Goal: Task Accomplishment & Management: Manage account settings

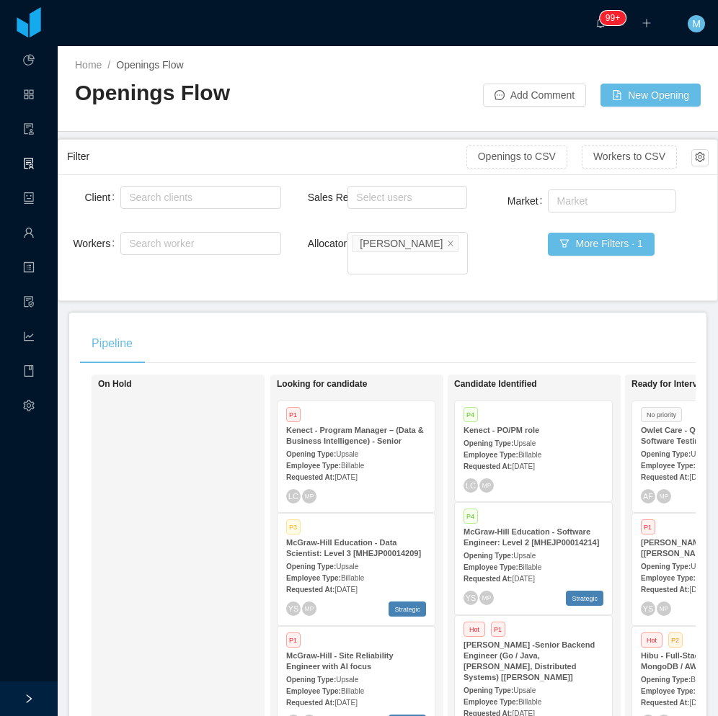
scroll to position [4919, 0]
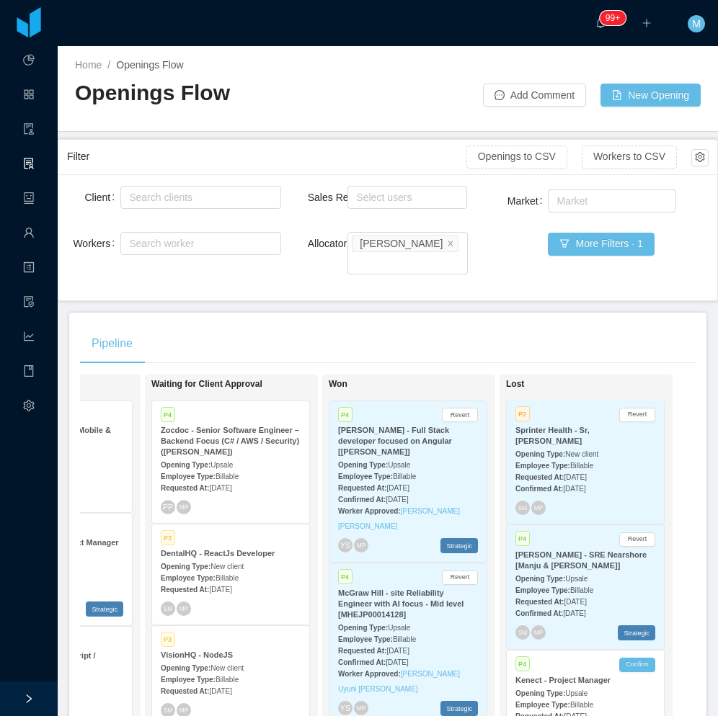
click at [372, 323] on div "Pipeline" at bounding box center [387, 343] width 615 height 40
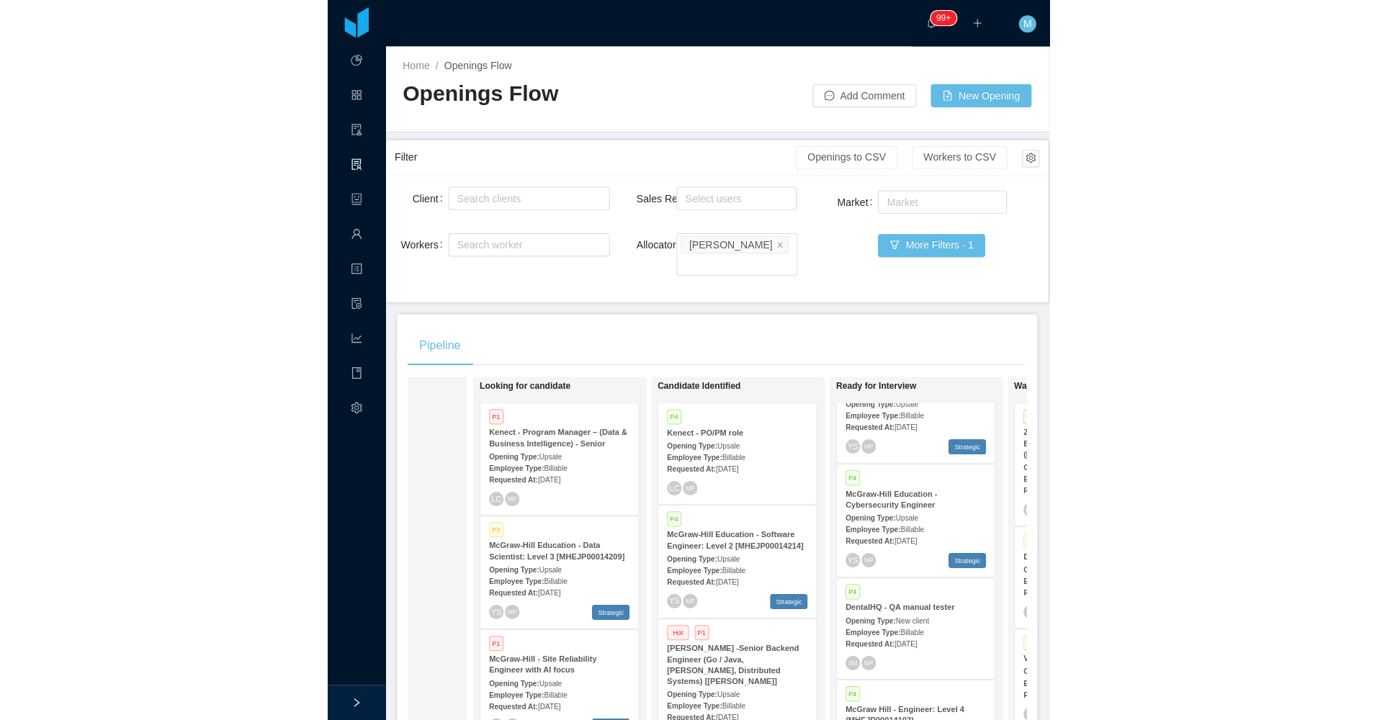
scroll to position [0, 447]
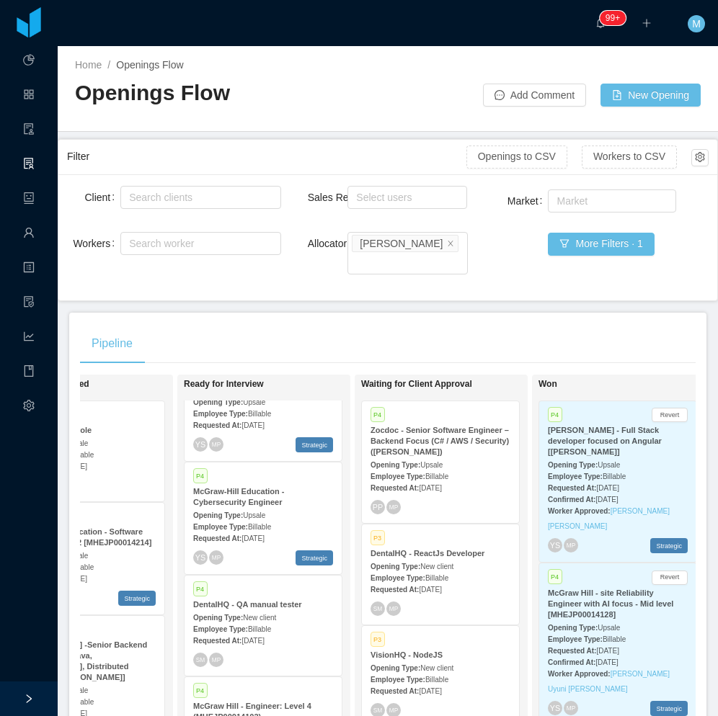
click at [454, 558] on div "Opening Type: New client" at bounding box center [440, 565] width 140 height 15
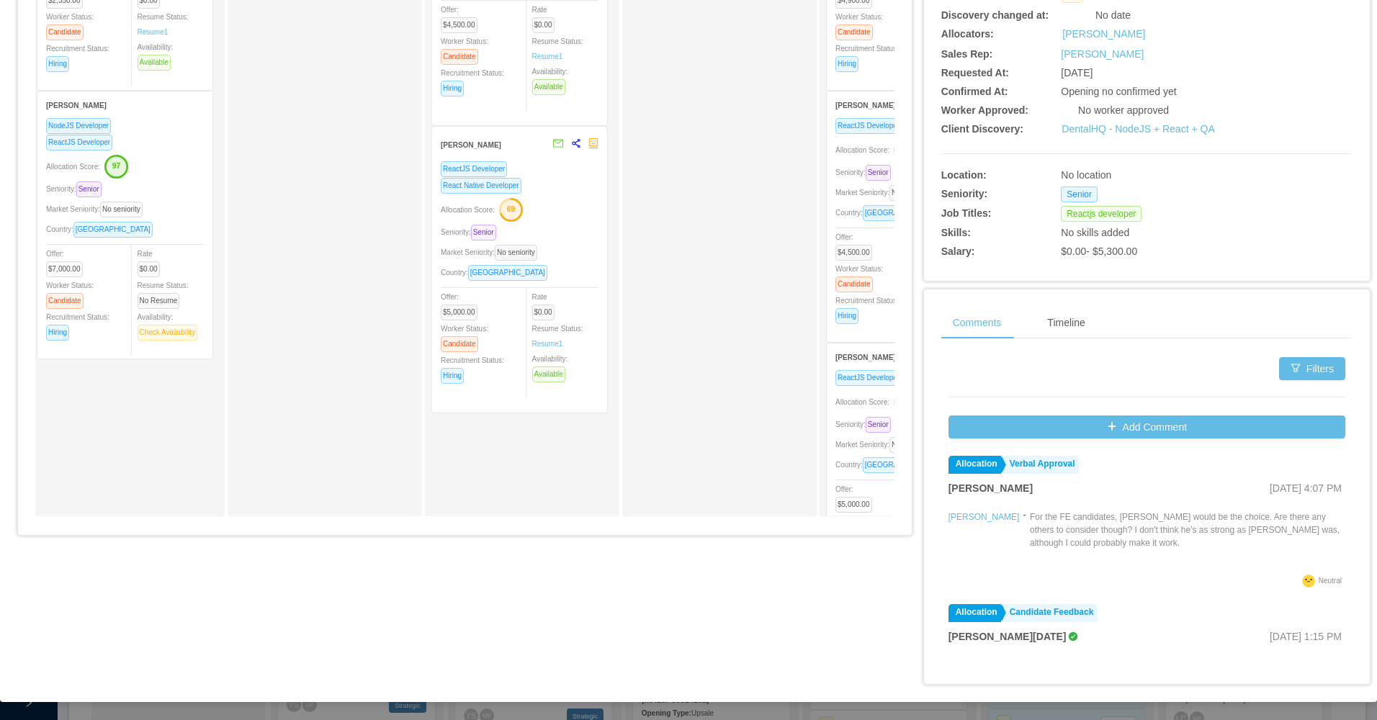
scroll to position [0, 231]
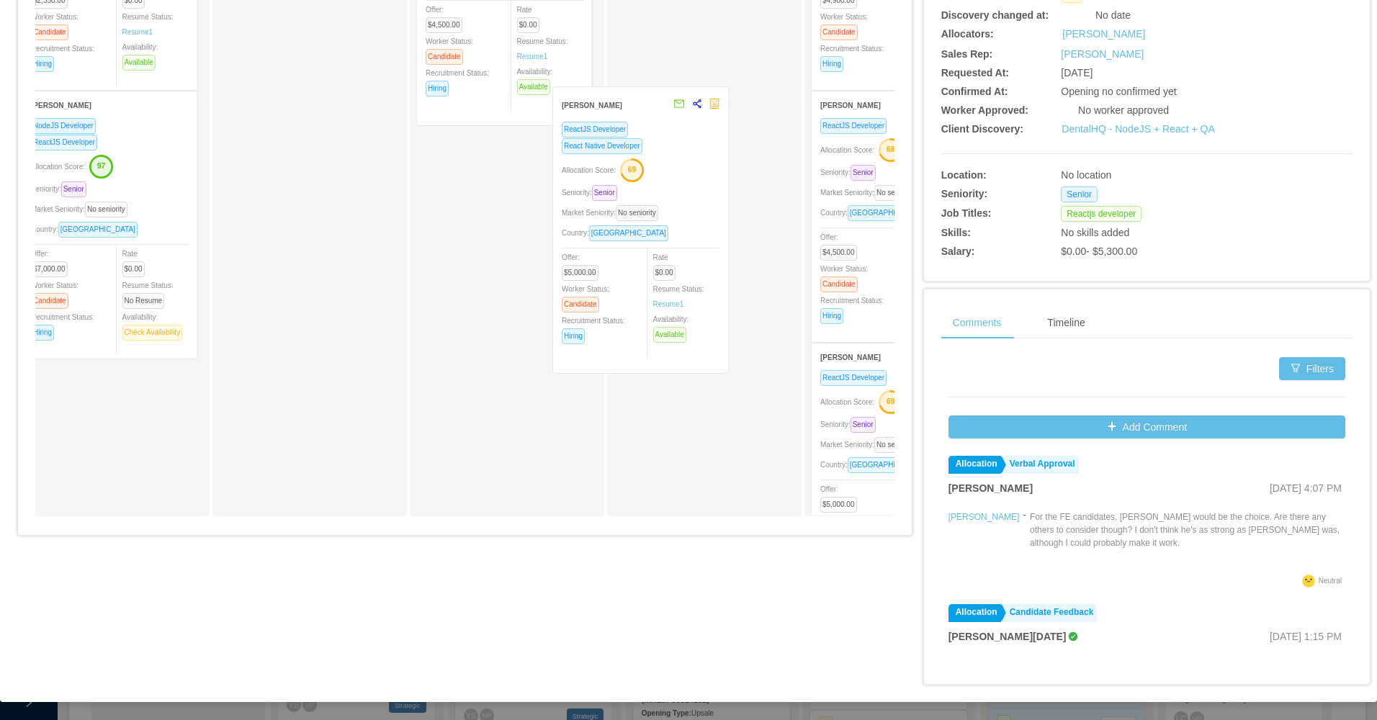
drag, startPoint x: 583, startPoint y: 334, endPoint x: 666, endPoint y: 303, distance: 88.5
click at [666, 303] on div "Applied Candidate Identified Roger Rengifo Carrizo ReactJS Developer NodeJS Dev…" at bounding box center [464, 162] width 859 height 732
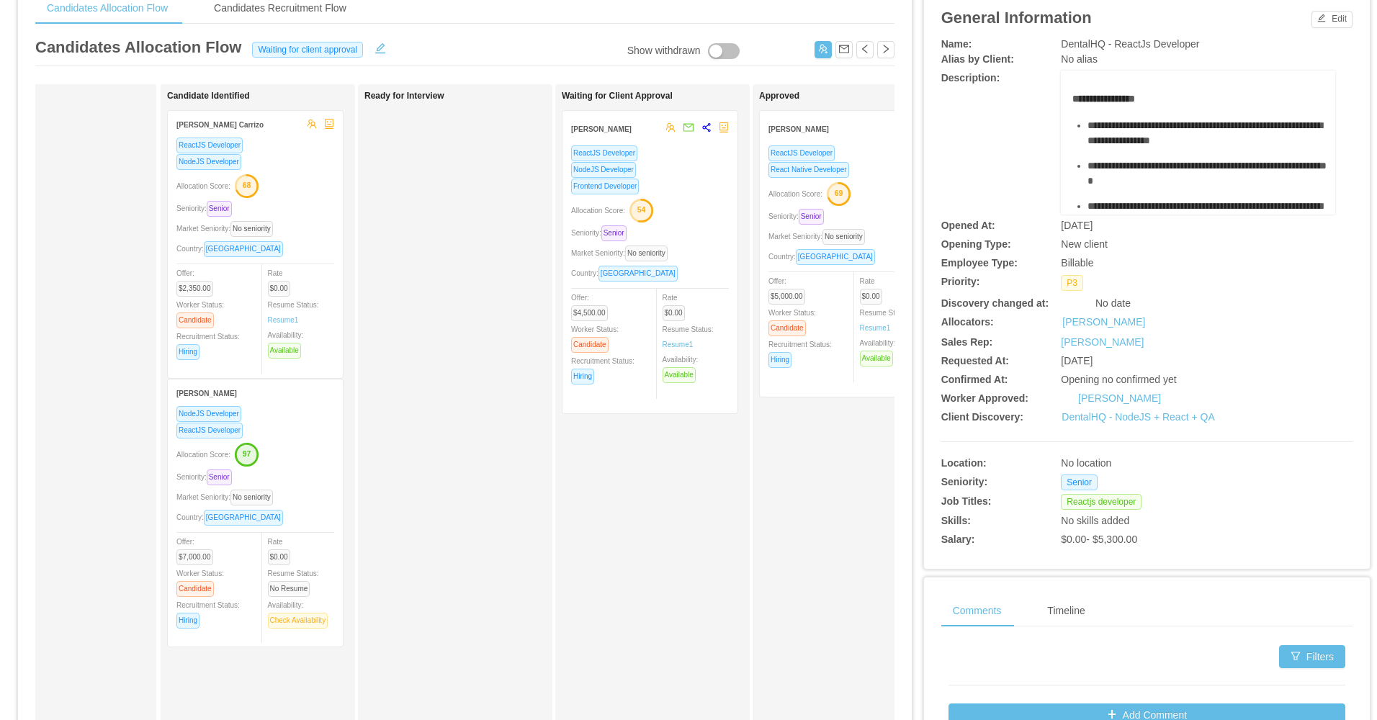
scroll to position [0, 0]
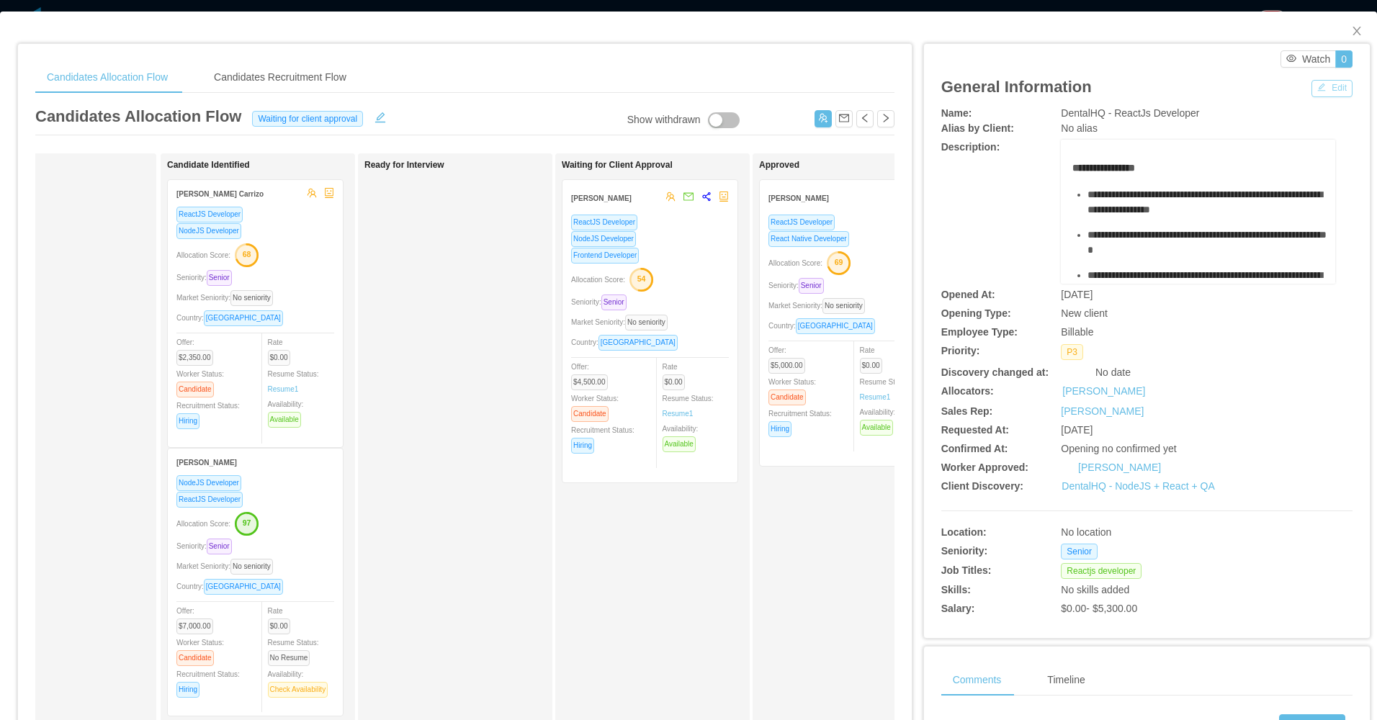
drag, startPoint x: 1325, startPoint y: 90, endPoint x: 1312, endPoint y: 94, distance: 13.7
click at [717, 90] on button "Edit" at bounding box center [1332, 88] width 41 height 17
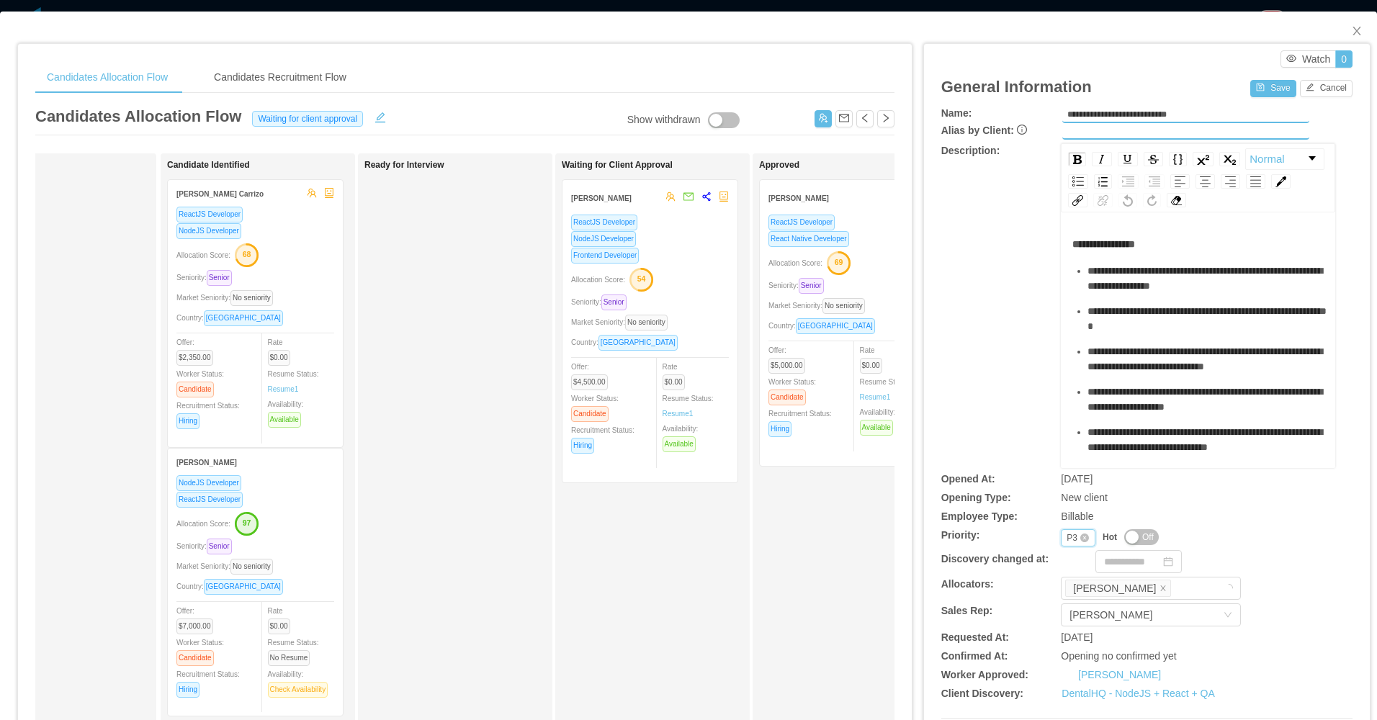
drag, startPoint x: 1059, startPoint y: 534, endPoint x: 1063, endPoint y: 543, distance: 10.3
click at [717, 534] on div "P3" at bounding box center [1072, 538] width 11 height 16
click at [717, 583] on li "P2" at bounding box center [1069, 584] width 33 height 23
click at [717, 94] on button "Save" at bounding box center [1273, 88] width 45 height 17
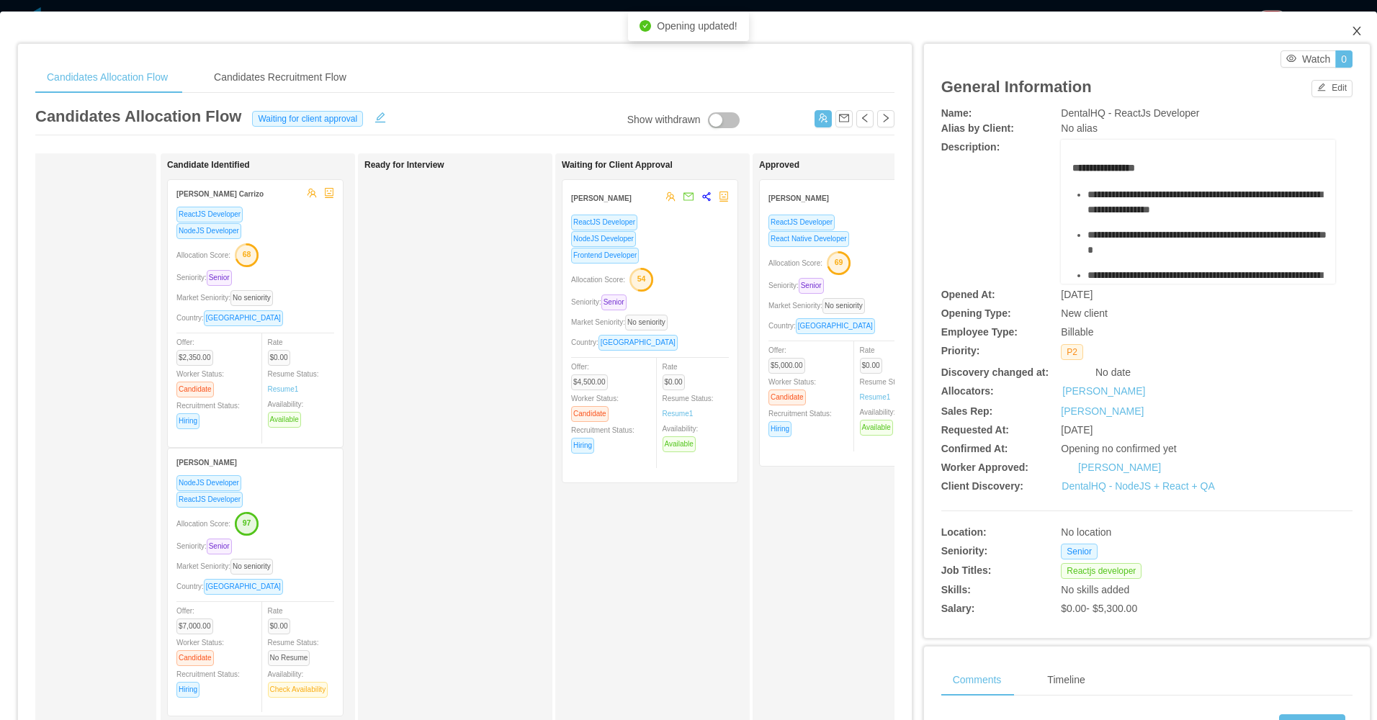
click at [717, 32] on icon "icon: close" at bounding box center [1358, 31] width 12 height 12
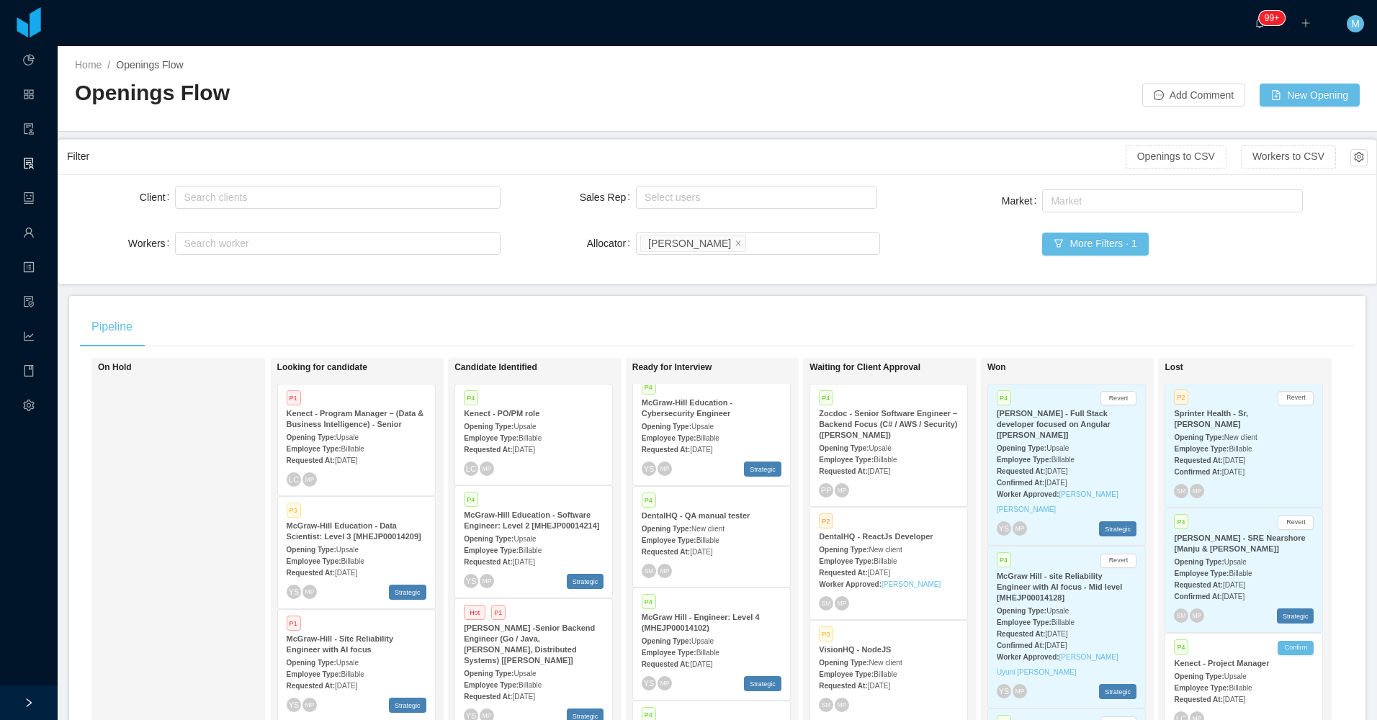
scroll to position [1547, 0]
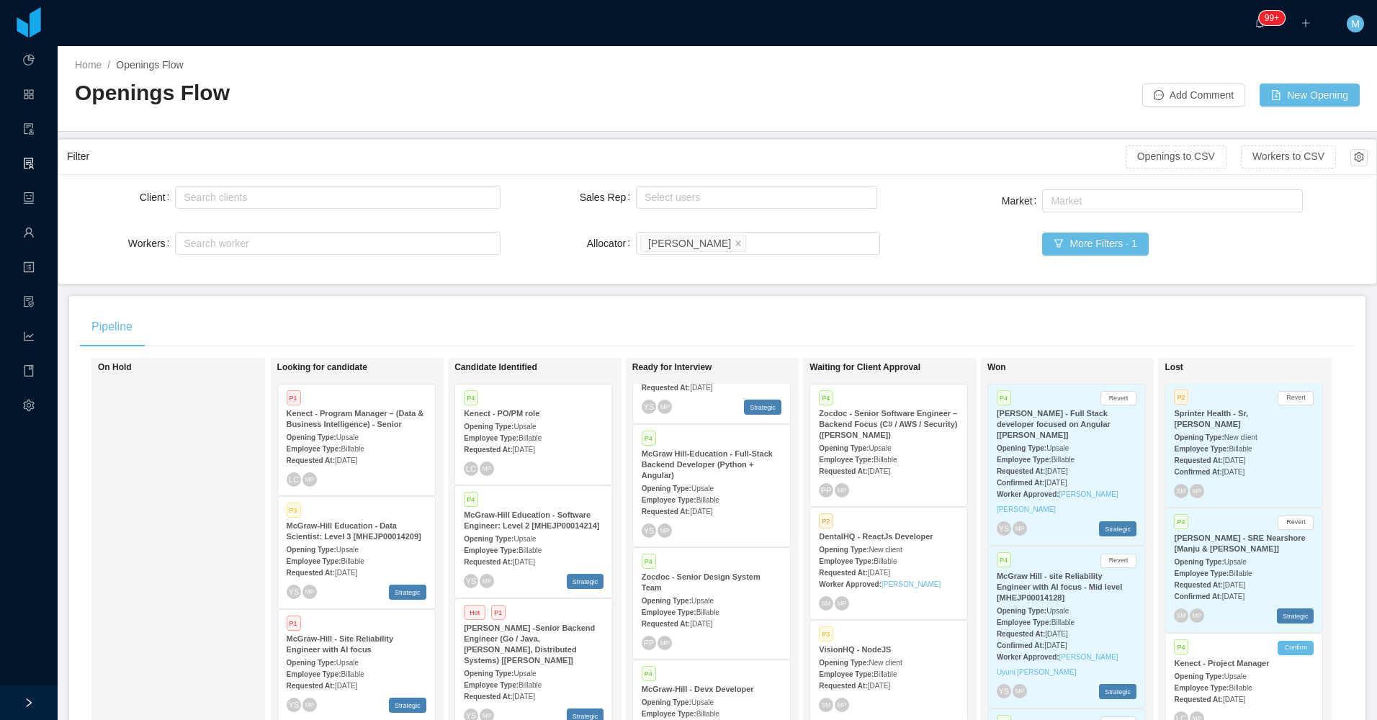
click at [717, 604] on div "Employee Type: Billable" at bounding box center [712, 611] width 140 height 15
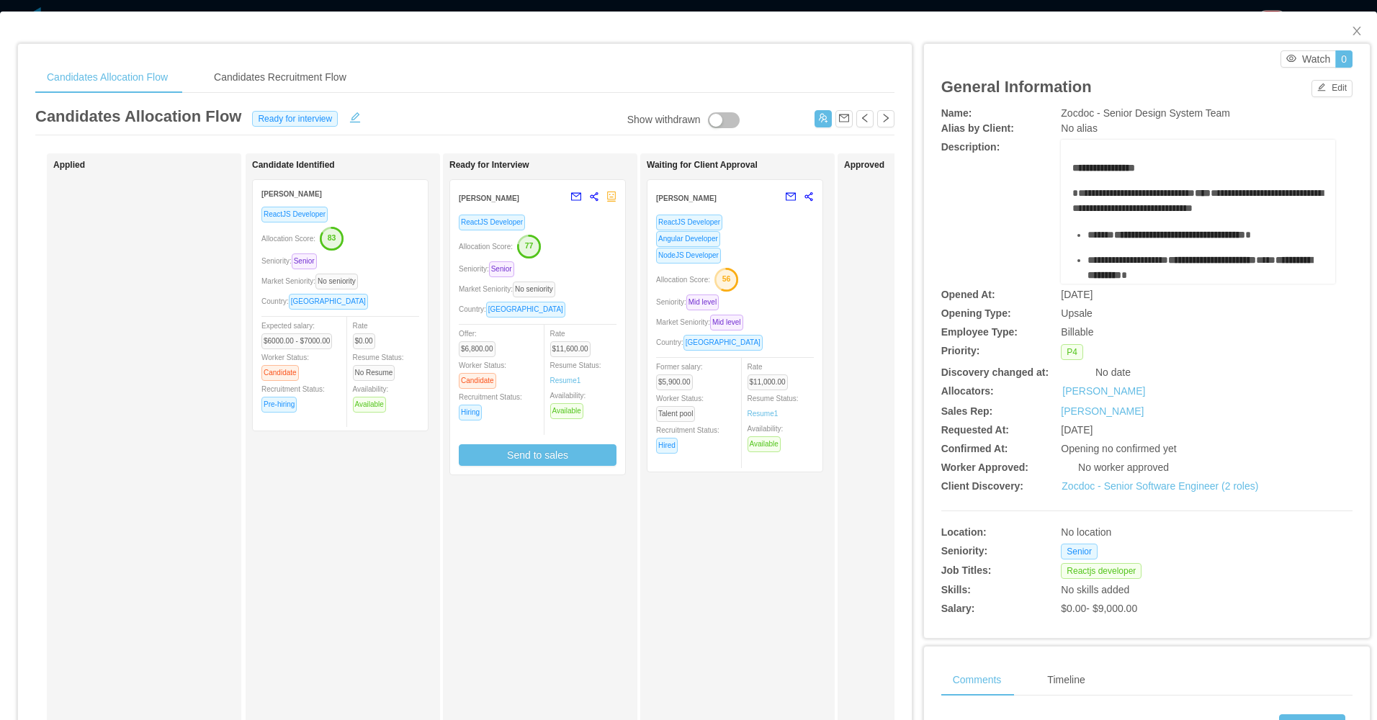
click at [717, 296] on div "Seniority: Mid level" at bounding box center [735, 302] width 158 height 17
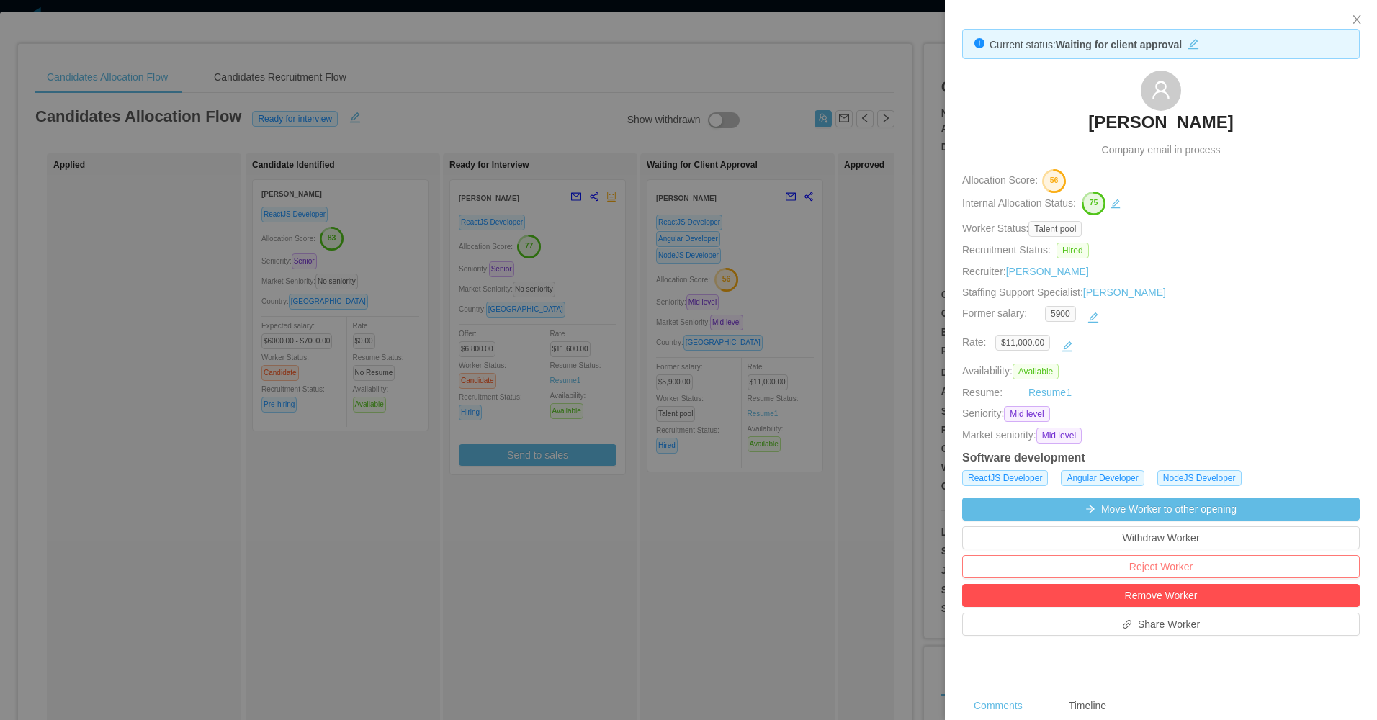
click at [717, 566] on button "Reject Worker" at bounding box center [1162, 566] width 398 height 23
click at [717, 522] on button "Reject" at bounding box center [1188, 525] width 40 height 17
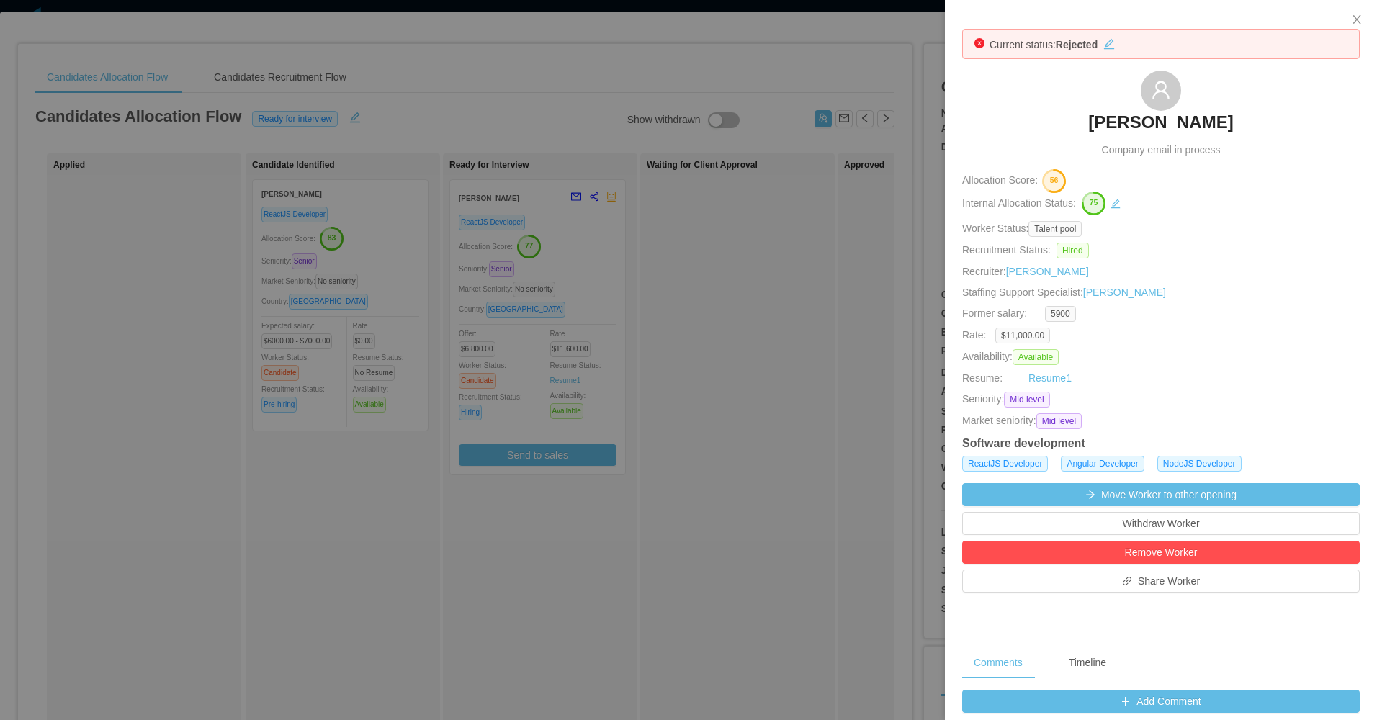
click at [717, 432] on div at bounding box center [688, 360] width 1377 height 720
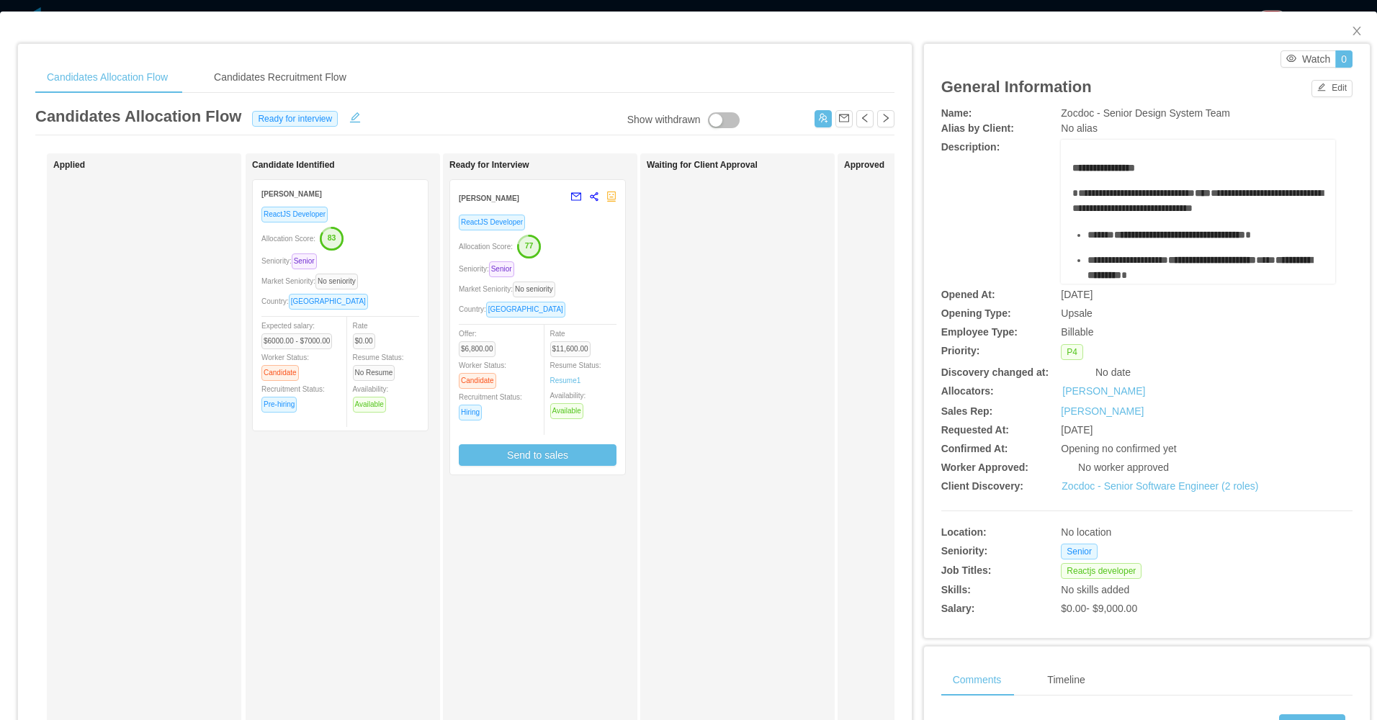
click at [409, 314] on div "ReactJS Developer Allocation Score: 83 Seniority: Senior Market Seniority: No s…" at bounding box center [341, 314] width 158 height 216
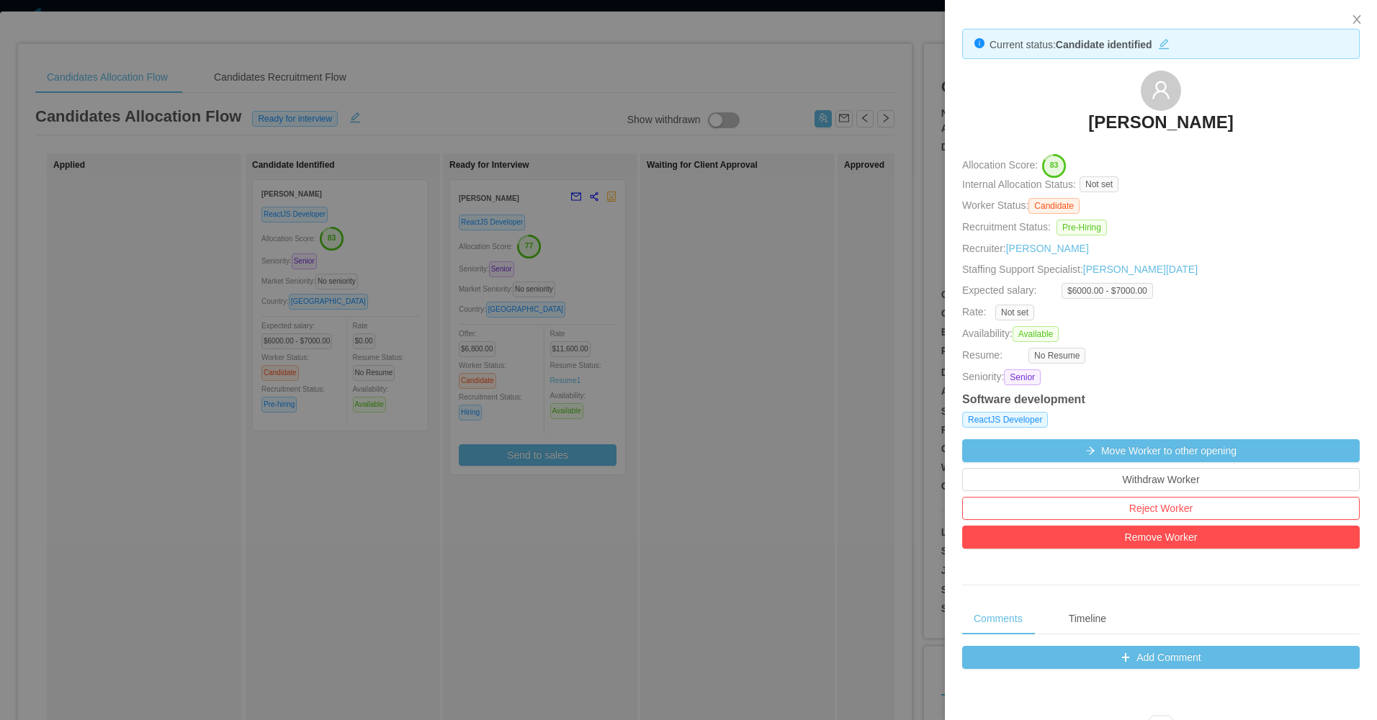
click at [717, 378] on div at bounding box center [688, 360] width 1377 height 720
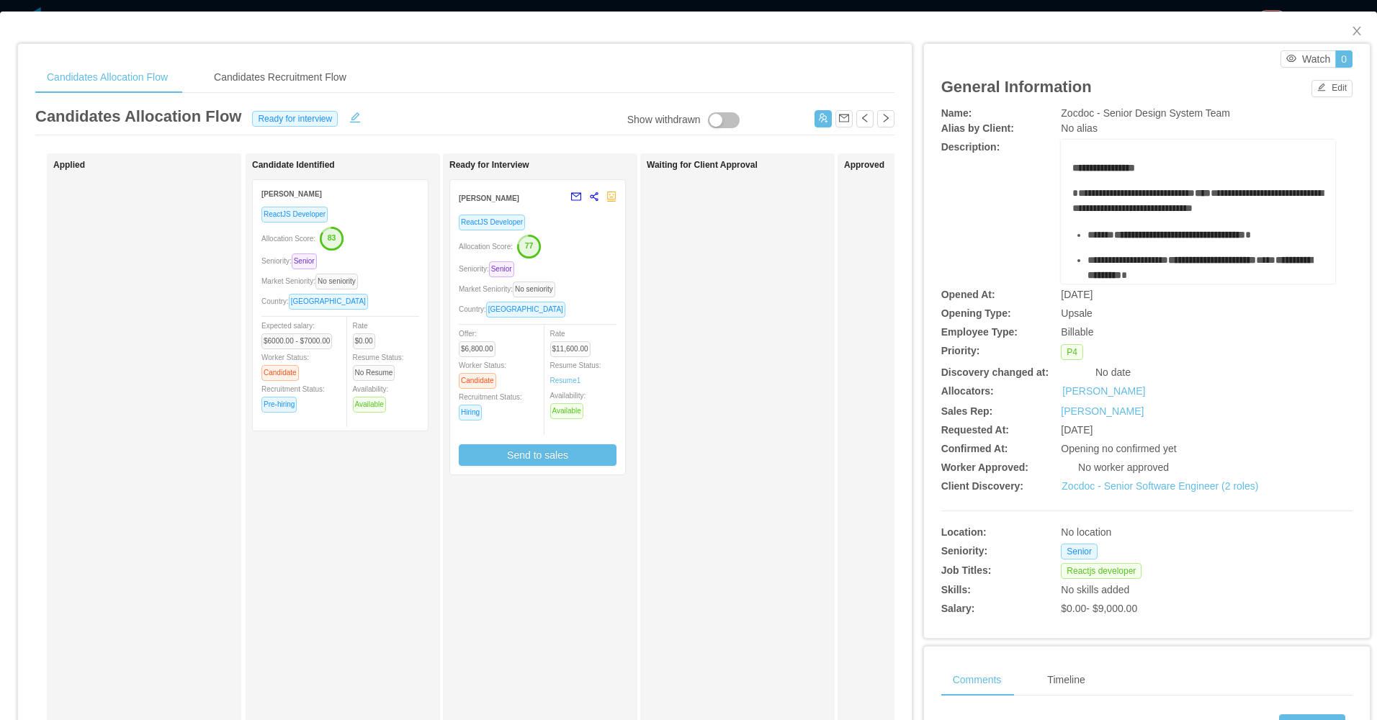
click at [318, 550] on div "Candidate Identified Hugo Reis ReactJS Developer Allocation Score: 83 Seniority…" at bounding box center [353, 513] width 202 height 707
click at [717, 32] on icon "icon: close" at bounding box center [1358, 31] width 12 height 12
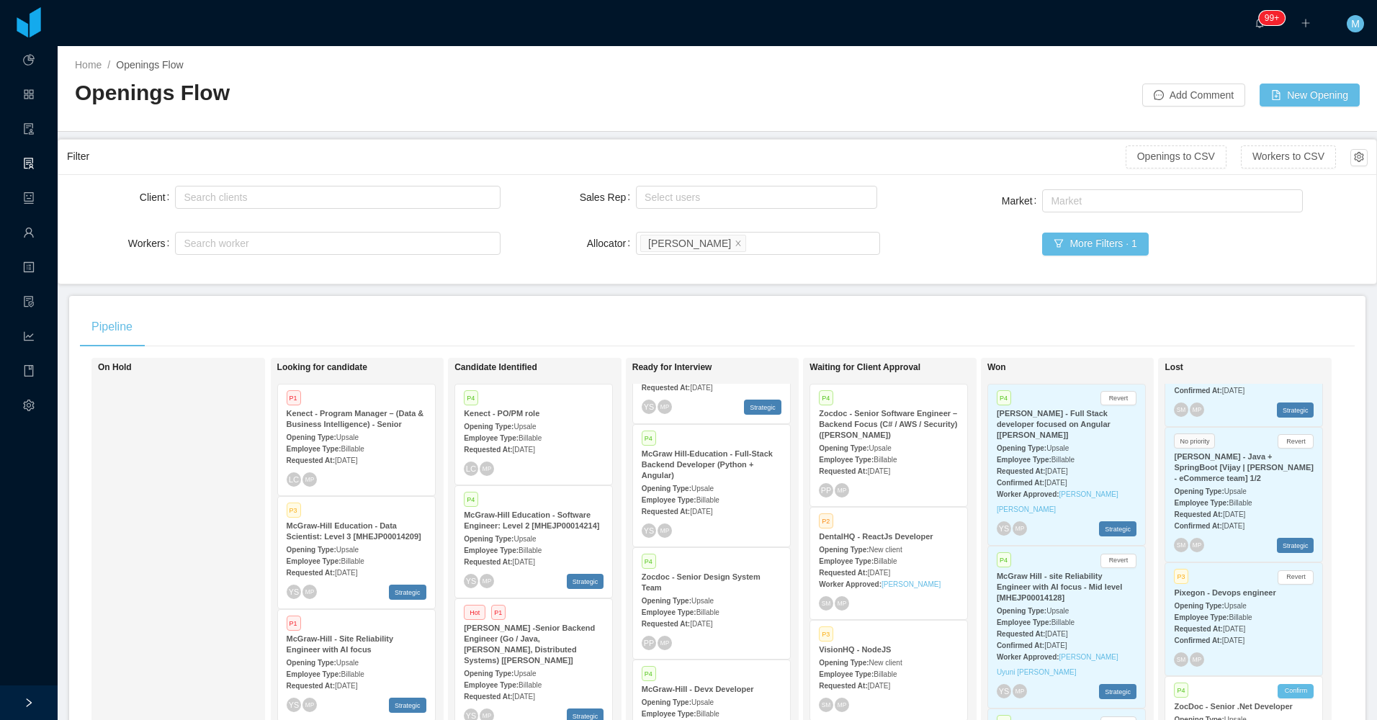
scroll to position [523, 0]
click at [712, 614] on span "Sep 18th, 2025" at bounding box center [701, 613] width 22 height 8
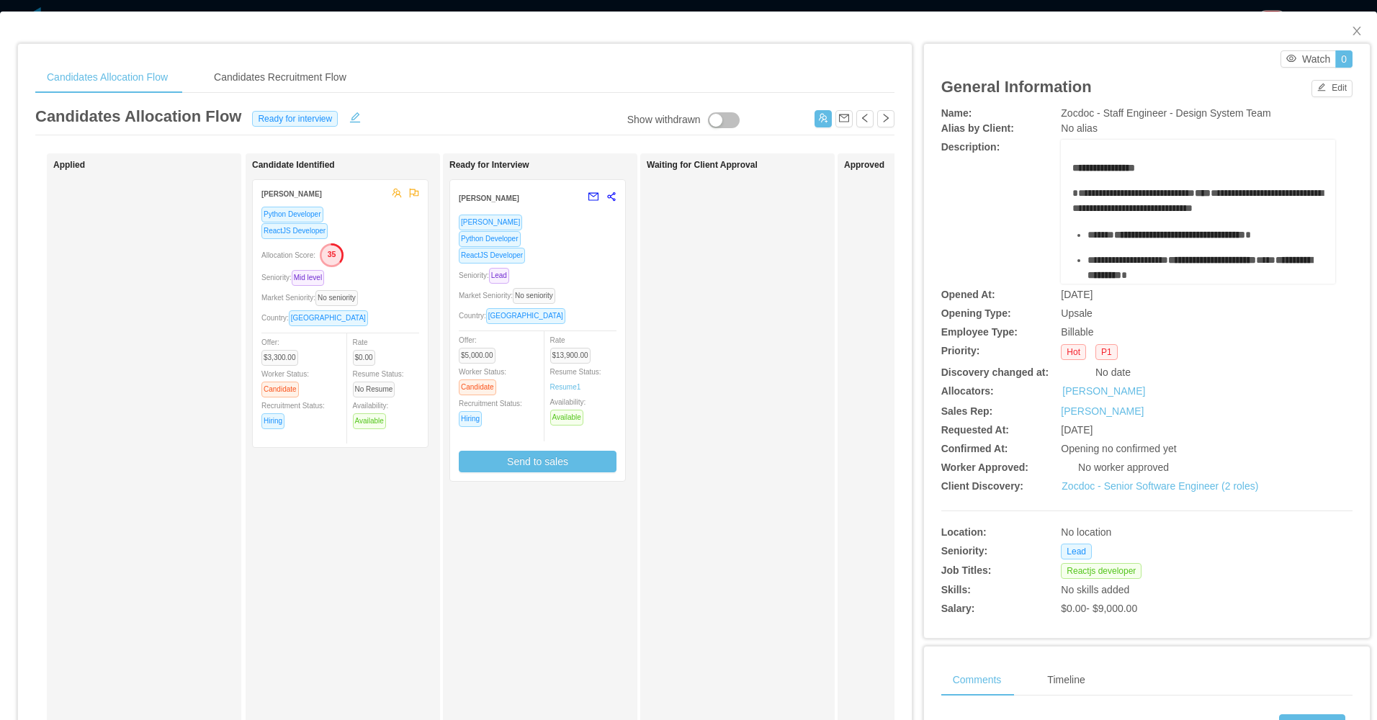
click at [390, 323] on div "Country: Brazil" at bounding box center [341, 318] width 158 height 17
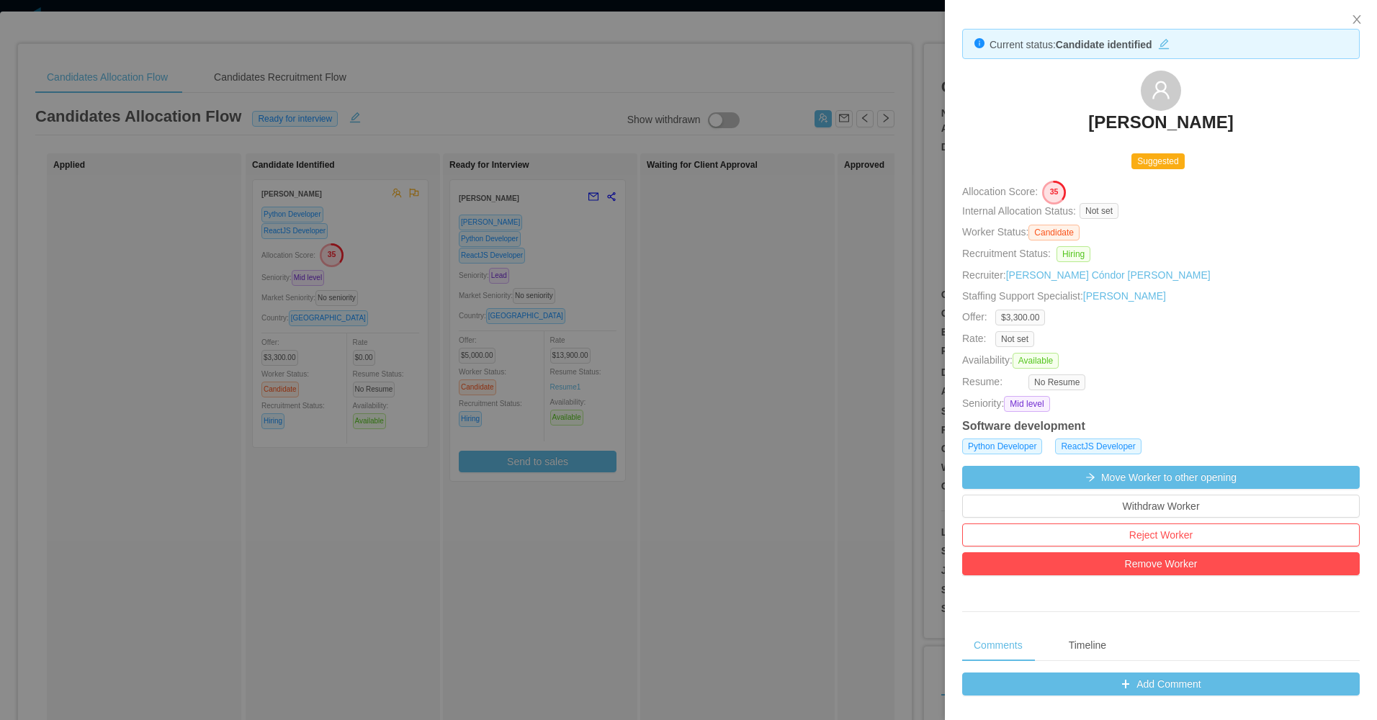
drag, startPoint x: 743, startPoint y: 294, endPoint x: 733, endPoint y: 272, distance: 23.9
click at [717, 294] on div at bounding box center [688, 360] width 1377 height 720
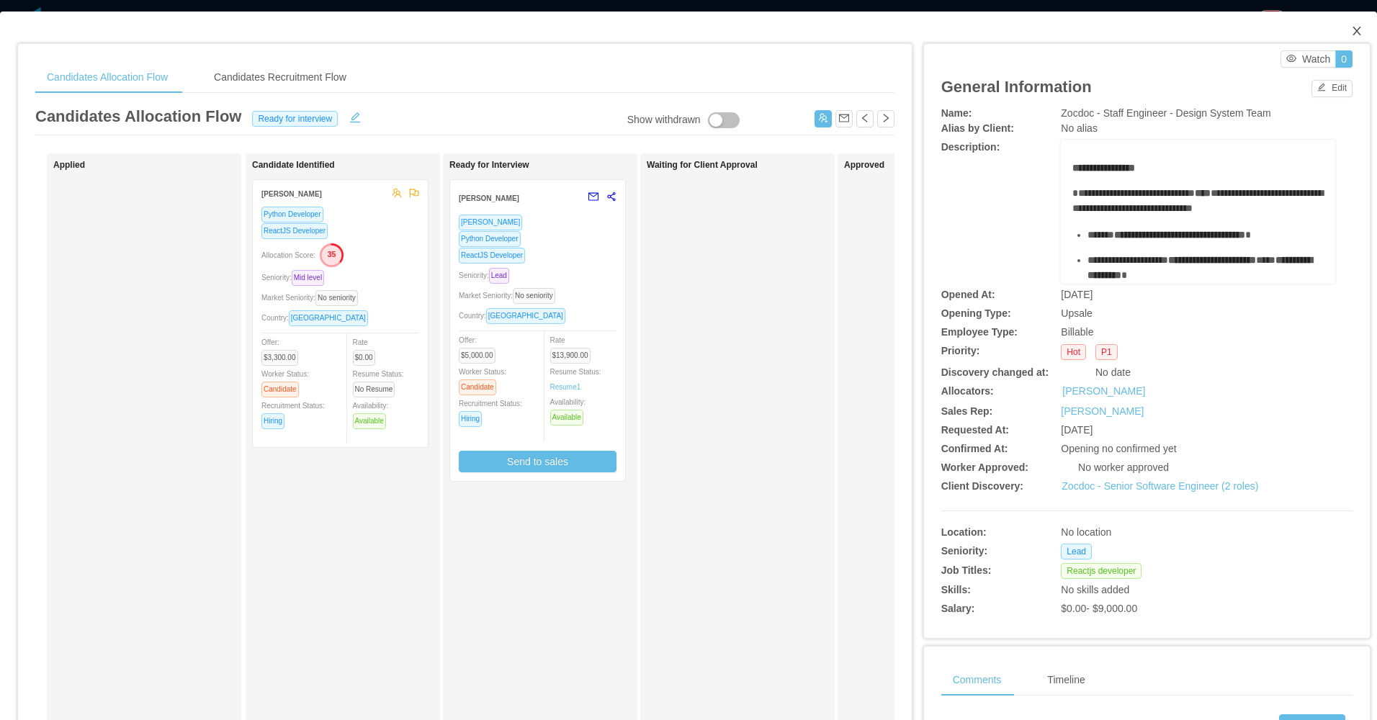
click at [717, 29] on icon "icon: close" at bounding box center [1357, 31] width 8 height 9
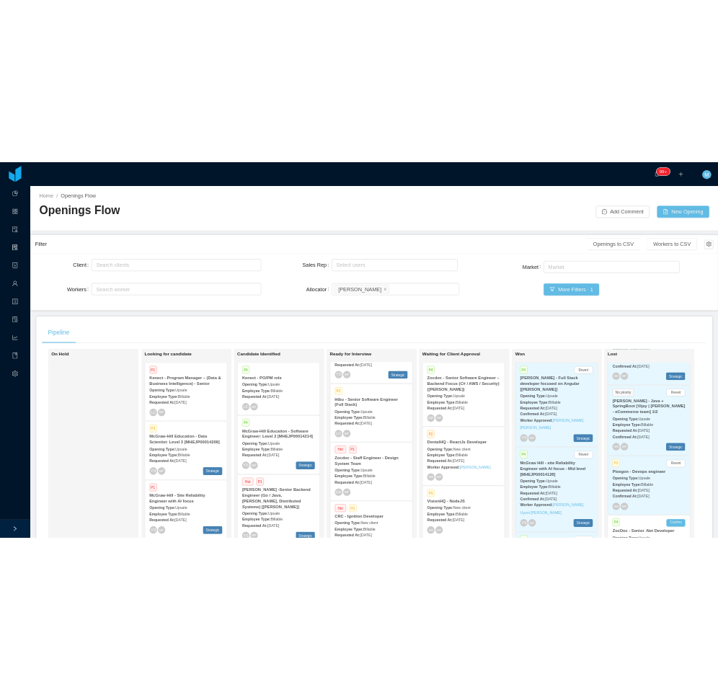
scroll to position [72, 0]
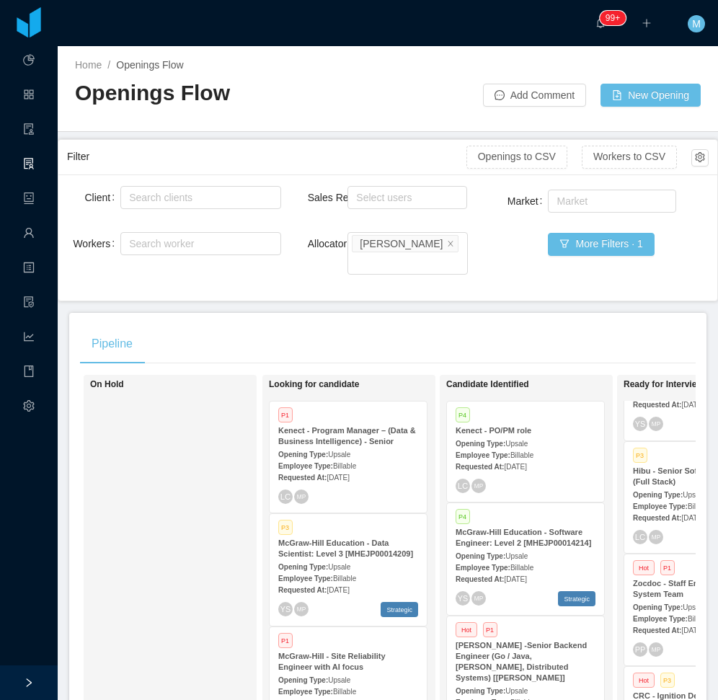
click at [202, 561] on div "On Hold" at bounding box center [191, 583] width 202 height 405
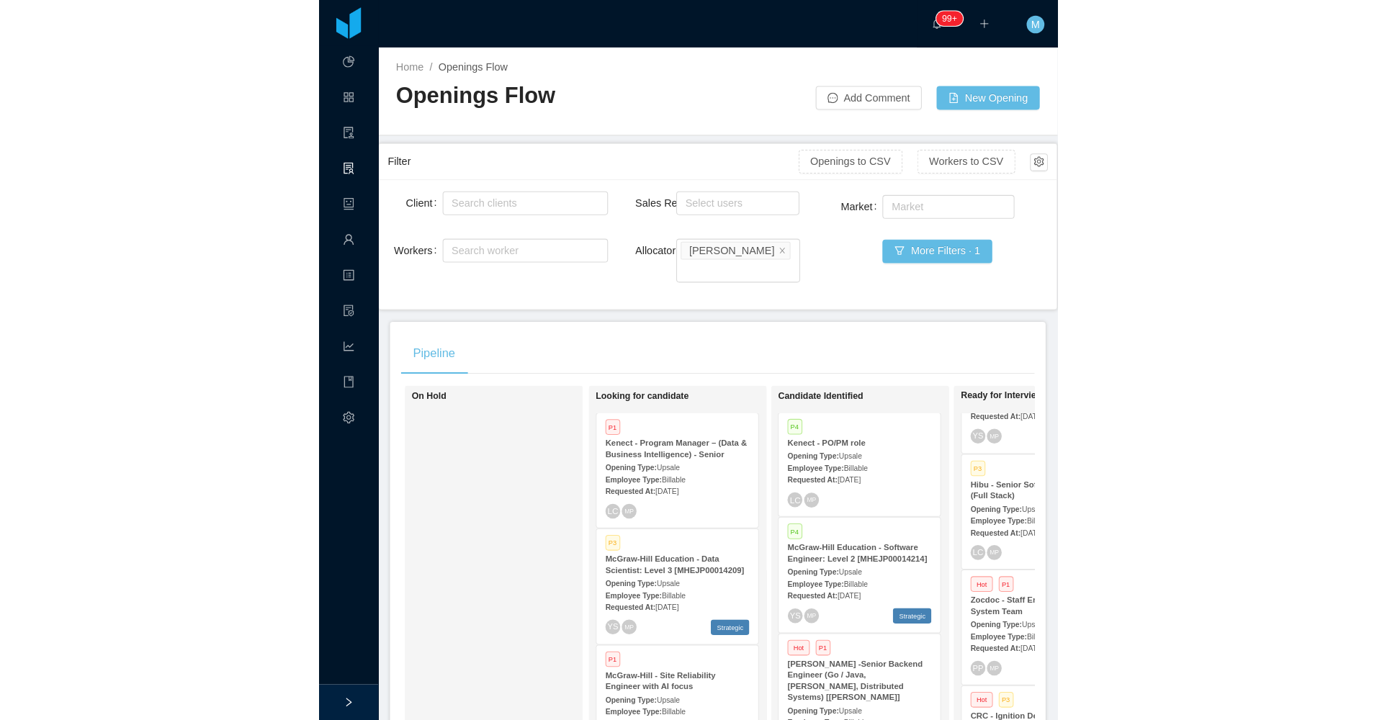
scroll to position [0, 73]
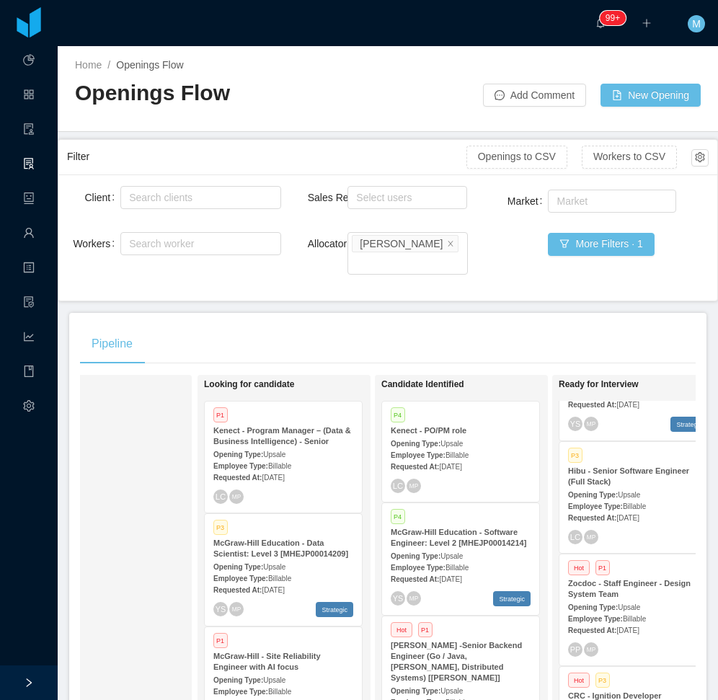
click at [625, 603] on span "Upsale" at bounding box center [628, 607] width 22 height 8
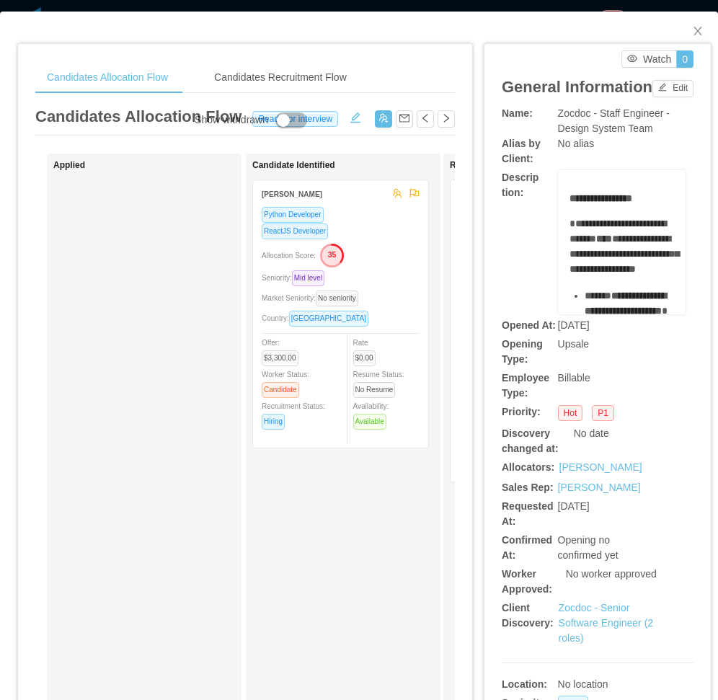
scroll to position [0, 8]
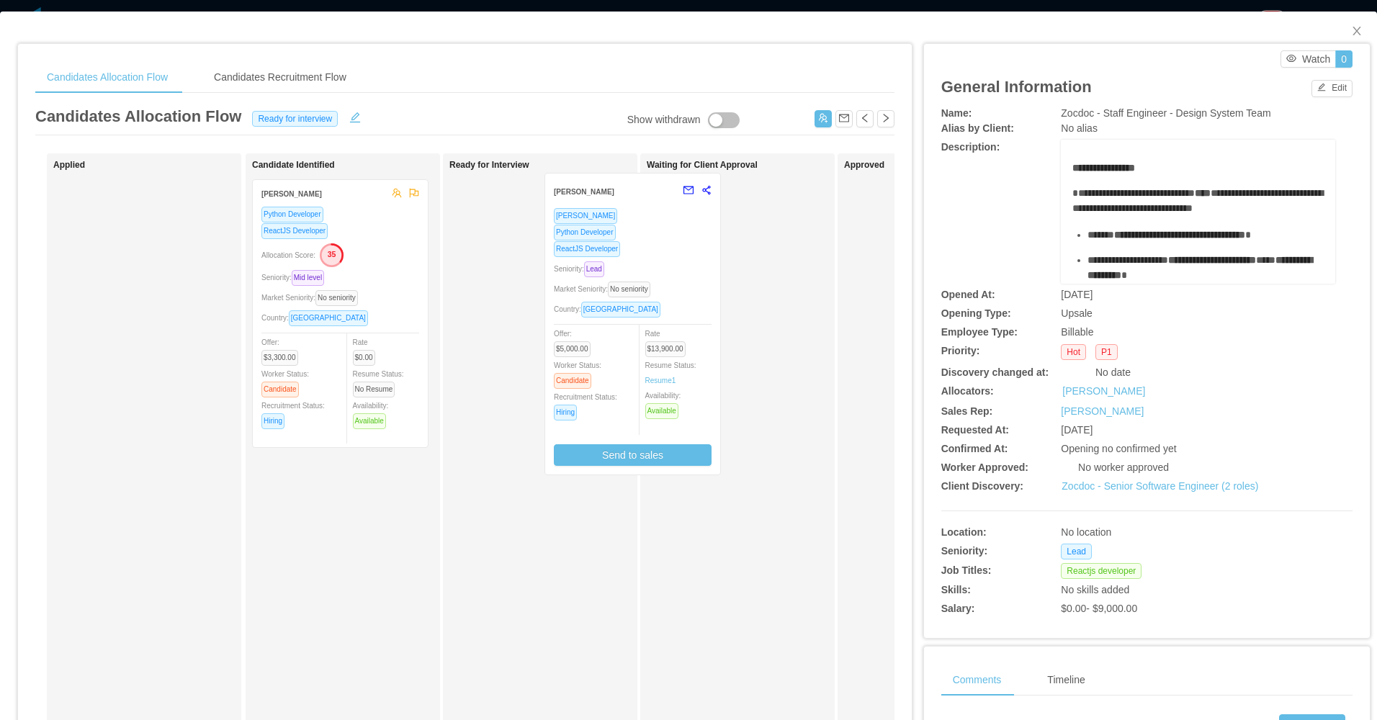
drag, startPoint x: 592, startPoint y: 313, endPoint x: 656, endPoint y: 305, distance: 64.0
click at [656, 305] on div "Applied Candidate Identified Eduardo Startari Python Developer ReactJS Develope…" at bounding box center [464, 519] width 859 height 732
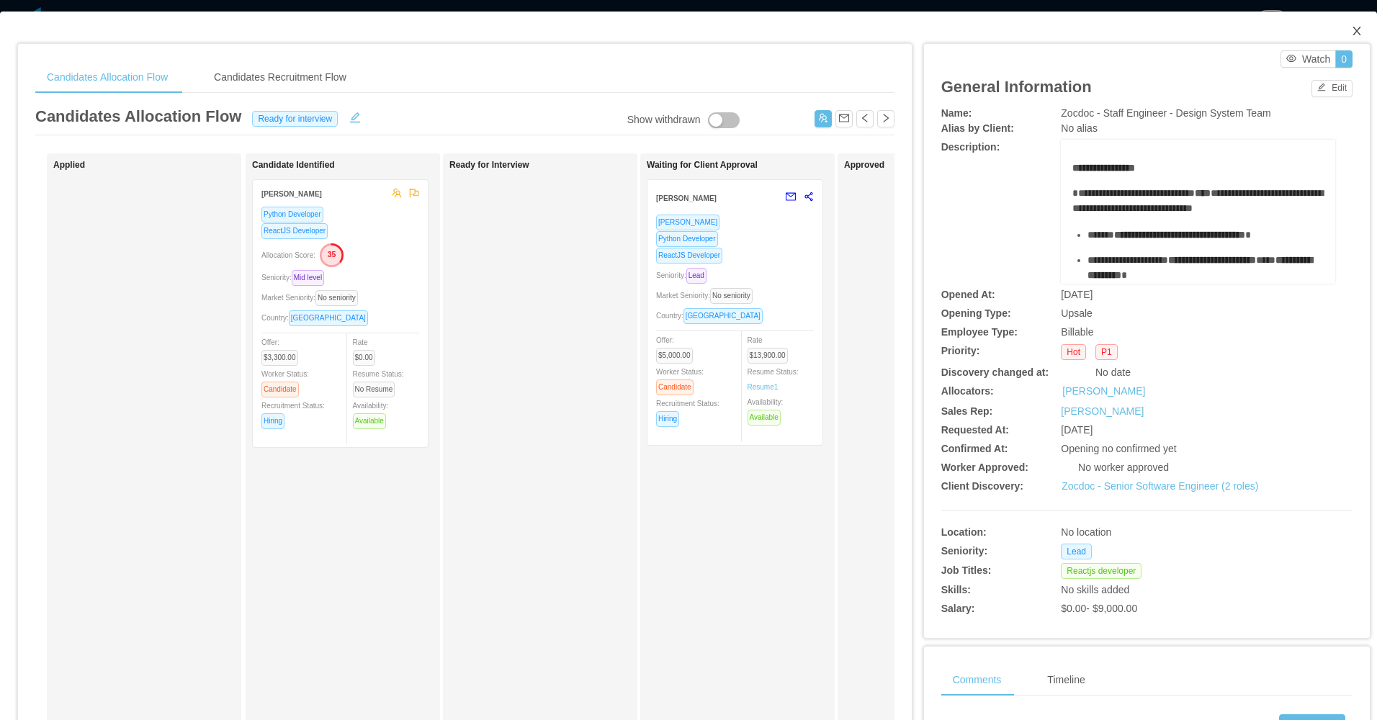
click at [717, 30] on icon "icon: close" at bounding box center [1357, 31] width 8 height 9
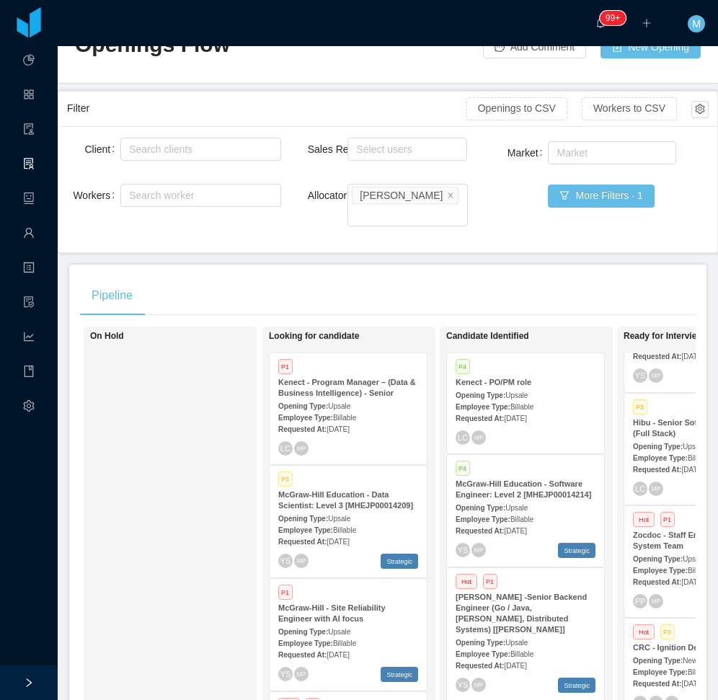
scroll to position [72, 0]
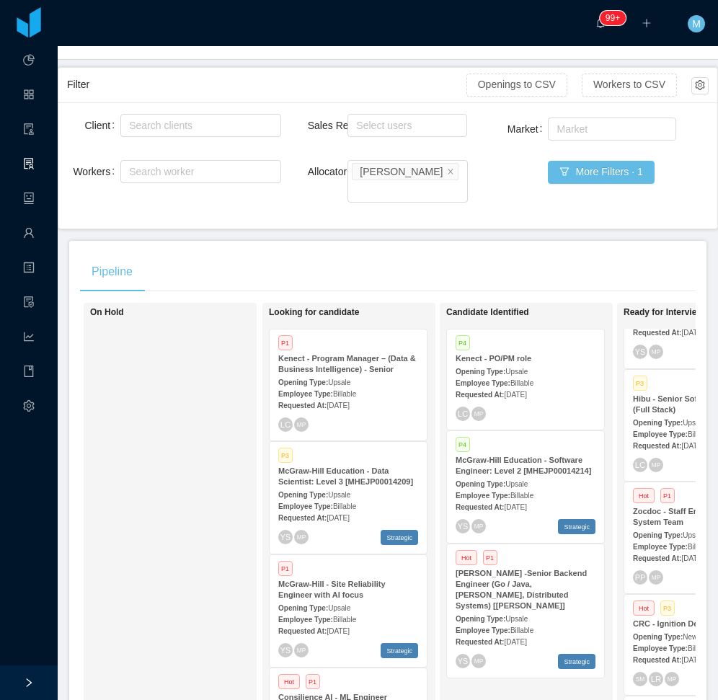
click at [215, 350] on div "On Hold" at bounding box center [191, 511] width 202 height 405
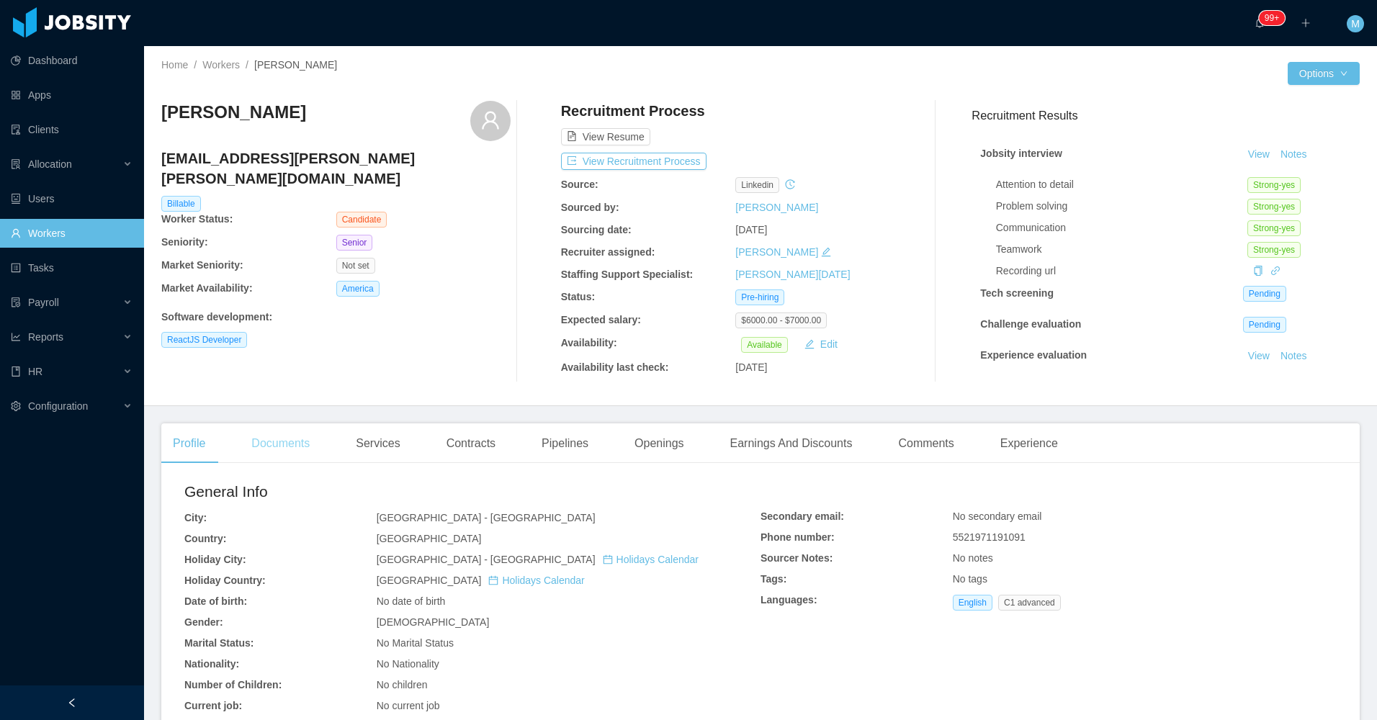
click at [283, 451] on div "Documents" at bounding box center [280, 444] width 81 height 40
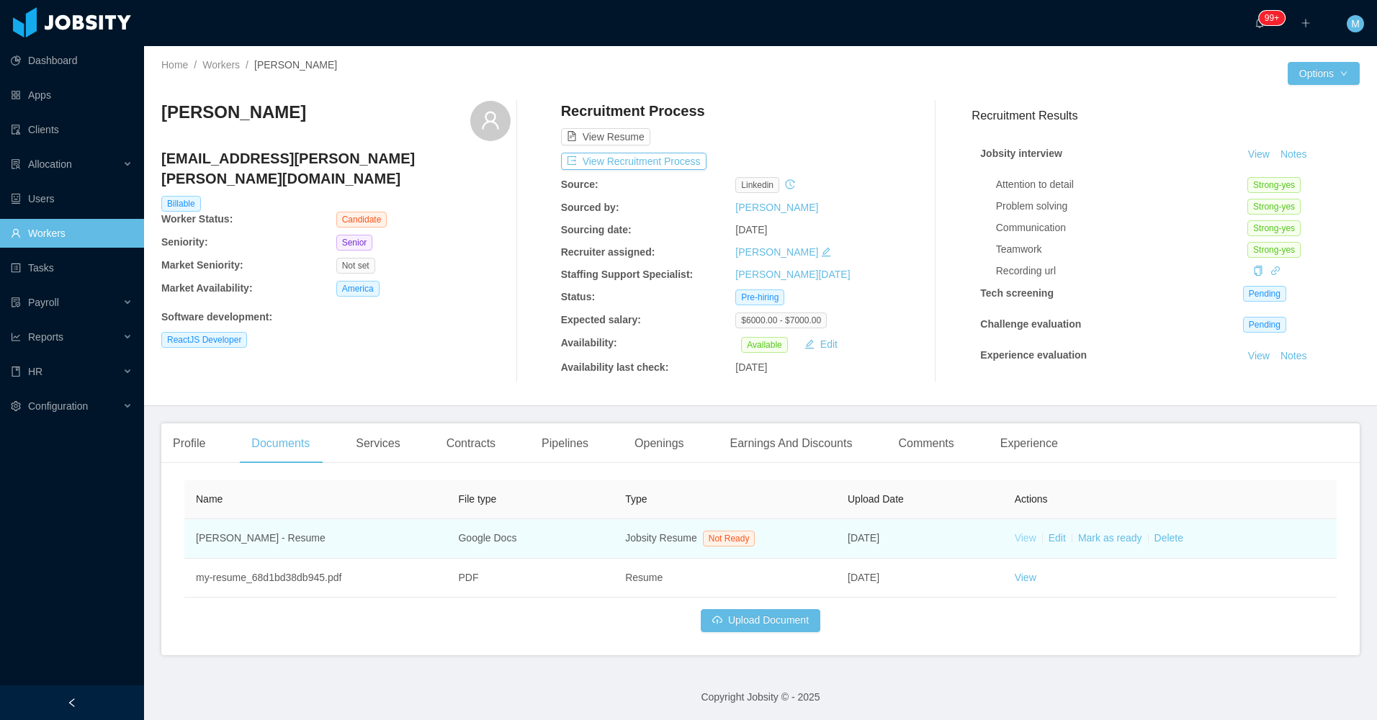
click at [1022, 539] on link "View" at bounding box center [1026, 538] width 22 height 12
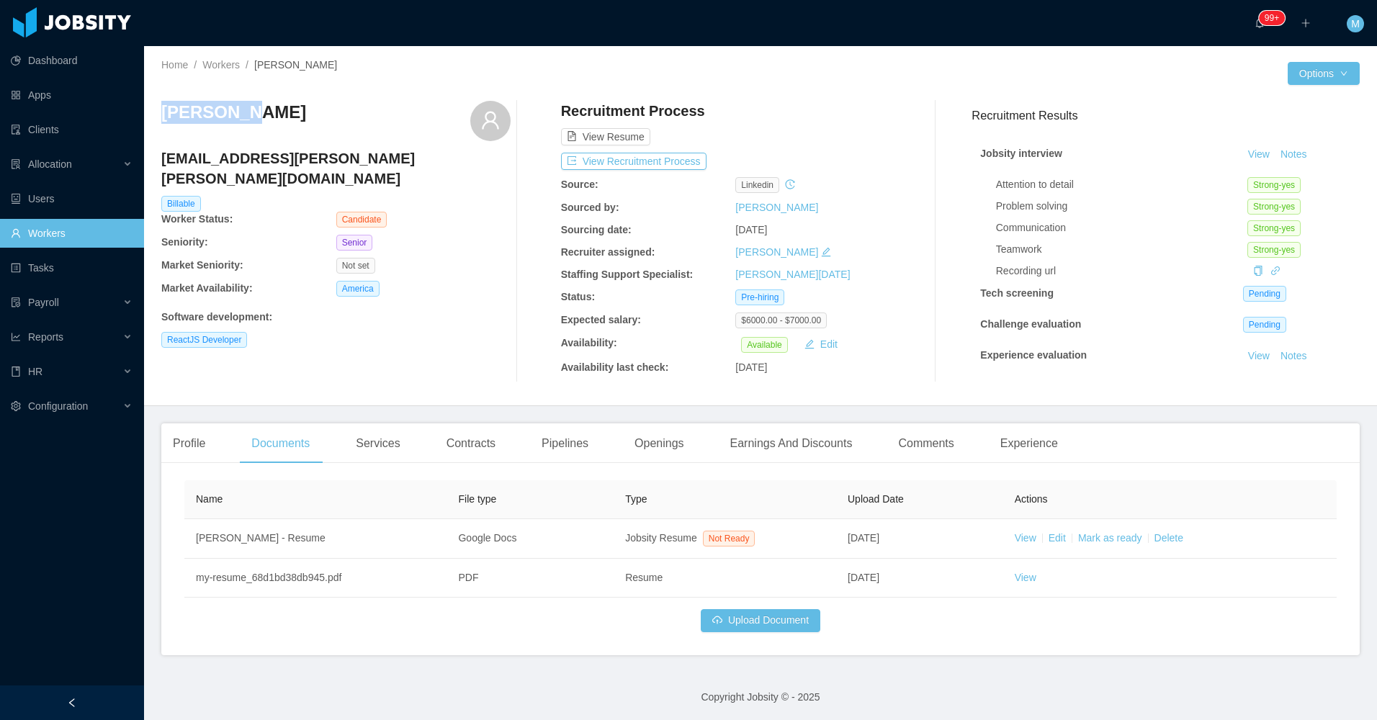
drag, startPoint x: 247, startPoint y: 121, endPoint x: 161, endPoint y: 117, distance: 86.5
click at [161, 117] on div "Home / Workers / [PERSON_NAME] / Options [PERSON_NAME] [PERSON_NAME][EMAIL_ADDR…" at bounding box center [760, 226] width 1233 height 360
copy h3 "[PERSON_NAME]"
click at [86, 707] on div at bounding box center [72, 703] width 144 height 35
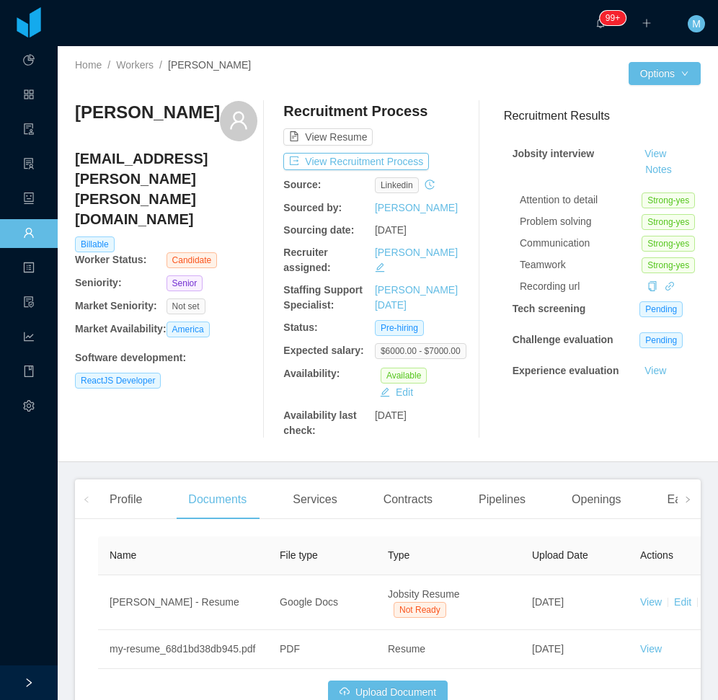
click at [239, 435] on div "[PERSON_NAME] [PERSON_NAME][EMAIL_ADDRESS][PERSON_NAME][PERSON_NAME][DOMAIN_NAM…" at bounding box center [166, 269] width 182 height 337
click at [207, 418] on div "[PERSON_NAME] [PERSON_NAME][EMAIL_ADDRESS][PERSON_NAME][PERSON_NAME][DOMAIN_NAM…" at bounding box center [166, 269] width 182 height 337
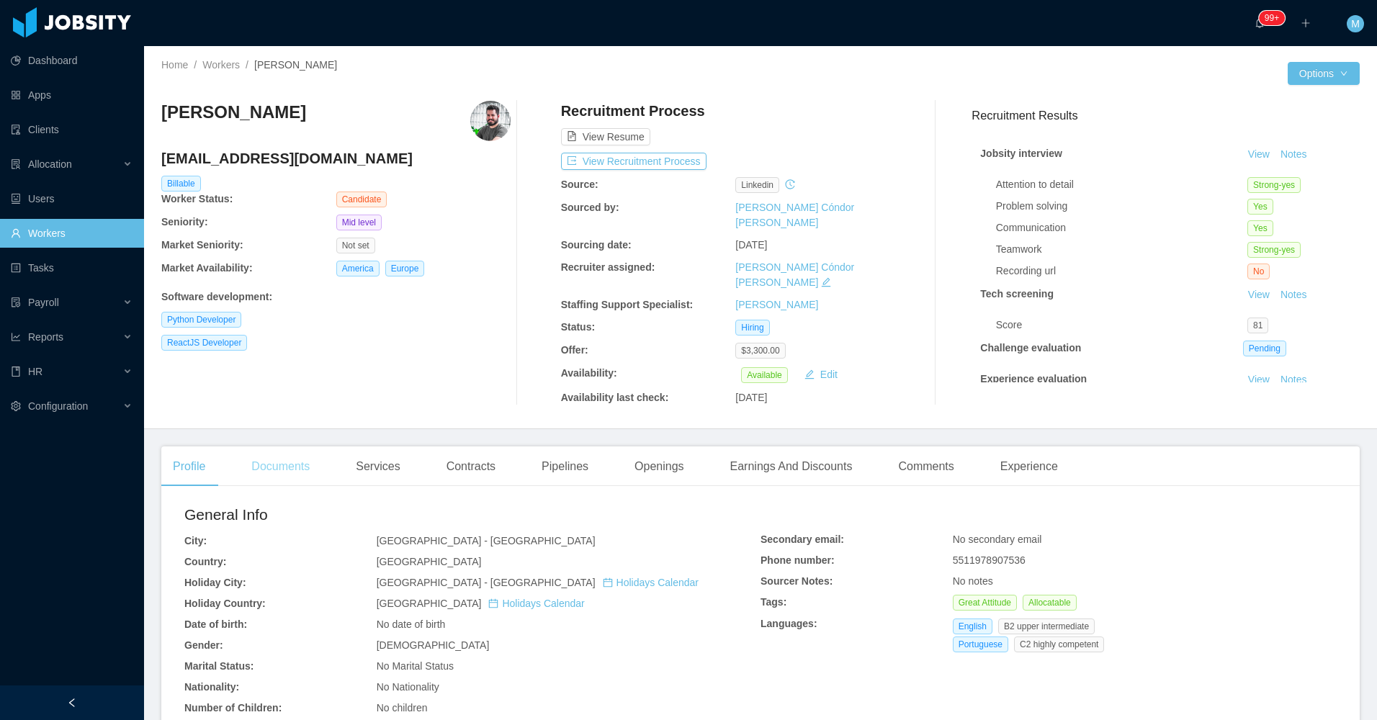
click at [282, 457] on div "Documents" at bounding box center [280, 467] width 81 height 40
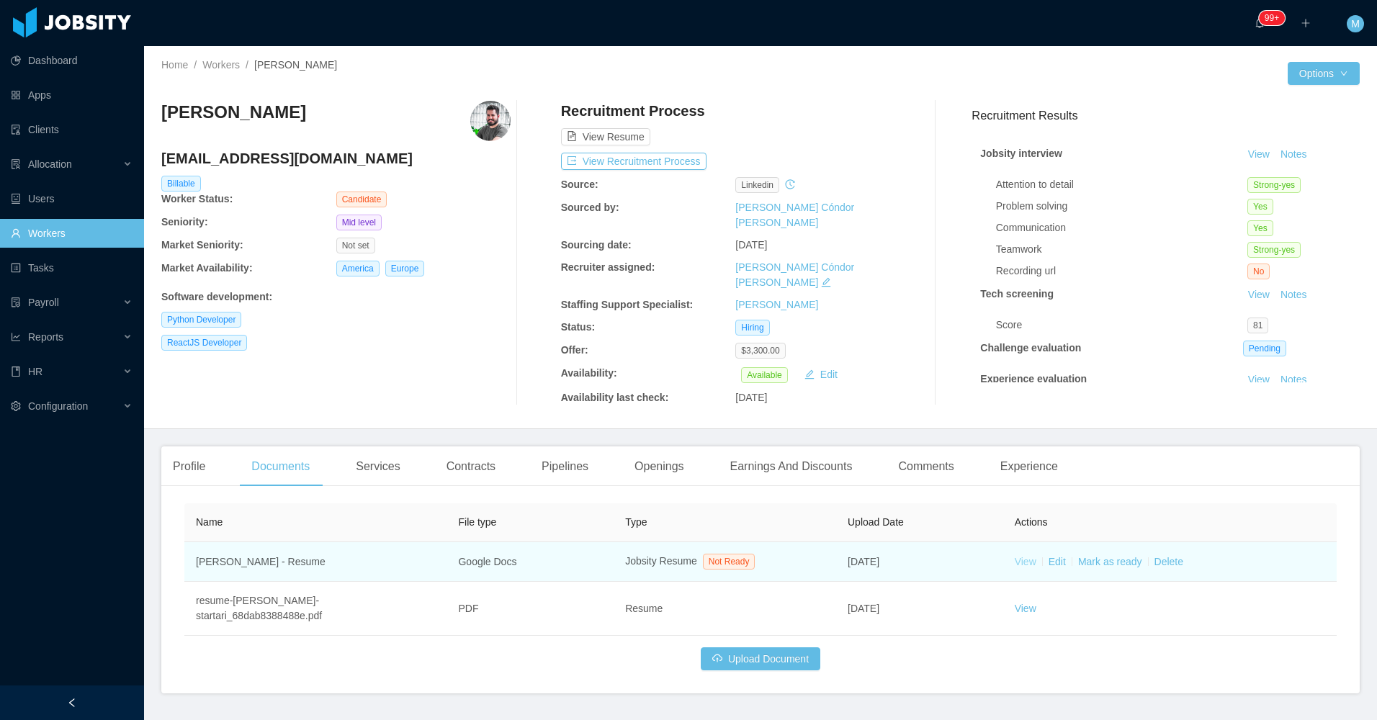
click at [1023, 556] on link "View" at bounding box center [1026, 562] width 22 height 12
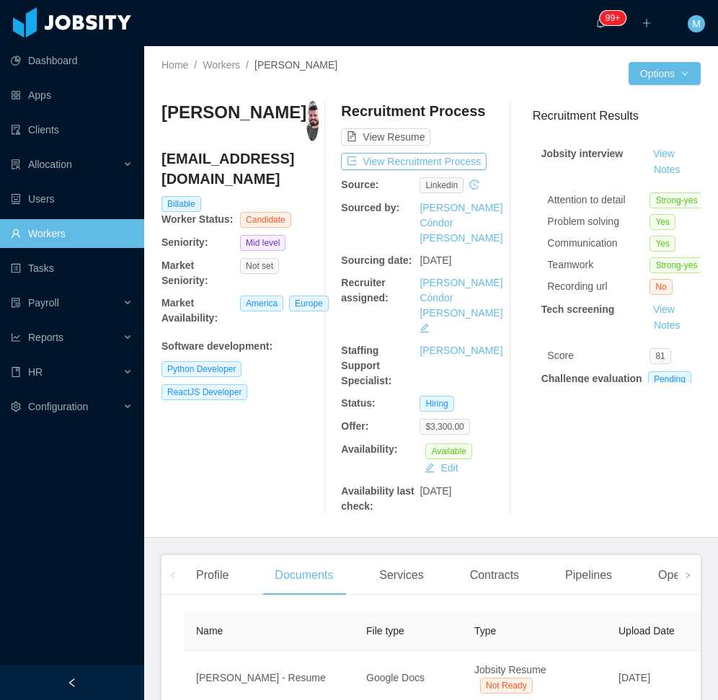
click at [66, 679] on div at bounding box center [72, 682] width 144 height 35
